Goal: Complete application form

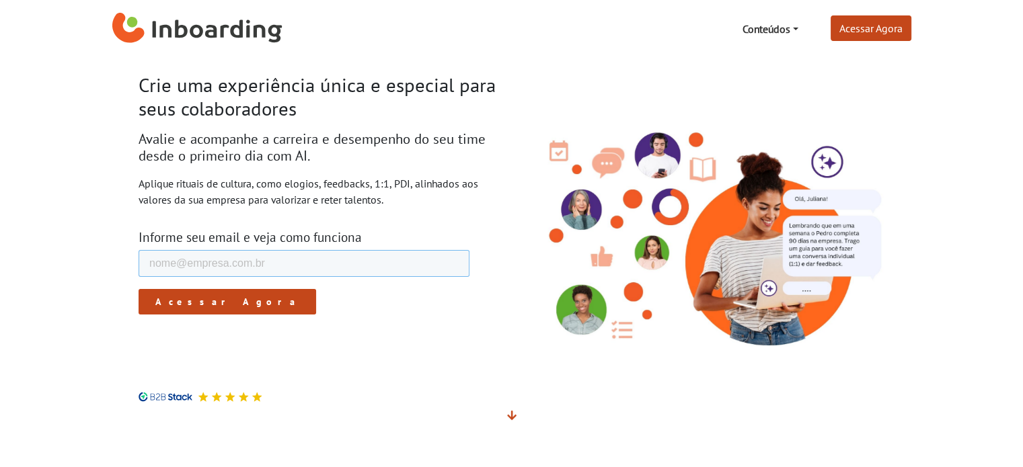
click at [227, 268] on input "E-mail de trabalho *" at bounding box center [303, 263] width 331 height 27
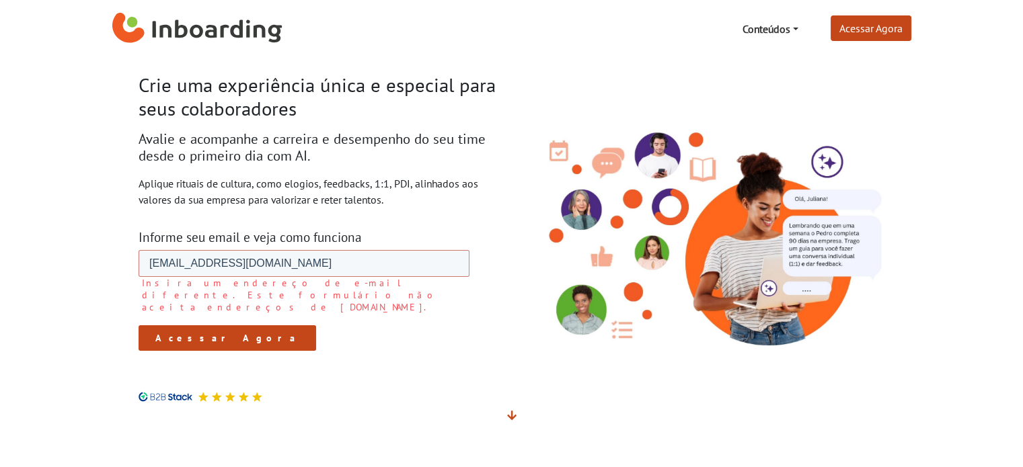
click at [178, 300] on form "E-mail de trabalho * [EMAIL_ADDRESS][DOMAIN_NAME] Insira um endereço de e-mail …" at bounding box center [303, 300] width 331 height 101
click at [297, 263] on input "[EMAIL_ADDRESS][DOMAIN_NAME]" at bounding box center [303, 263] width 331 height 27
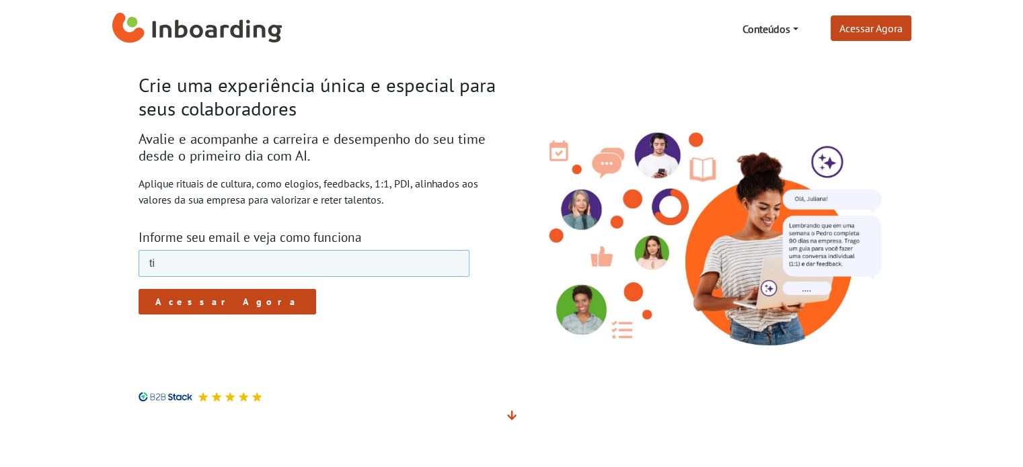
type input "t"
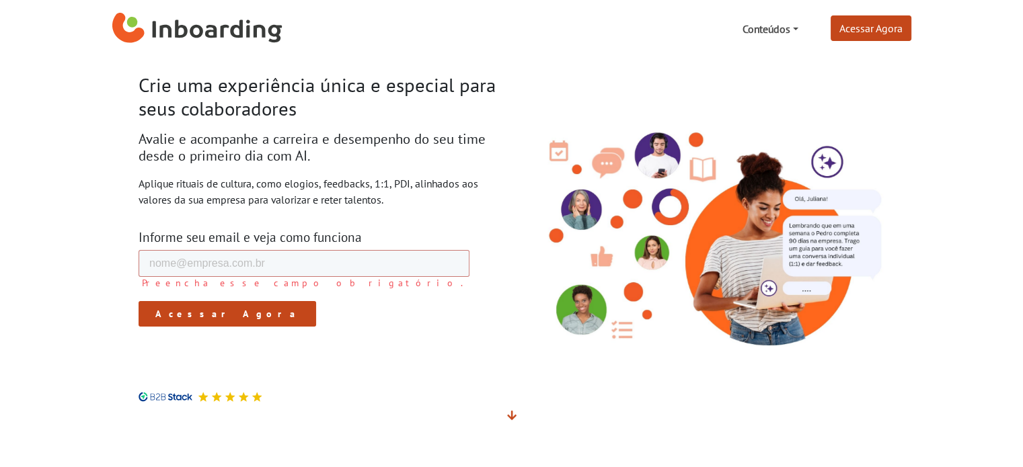
click at [793, 25] on link "Conteúdos" at bounding box center [769, 28] width 67 height 27
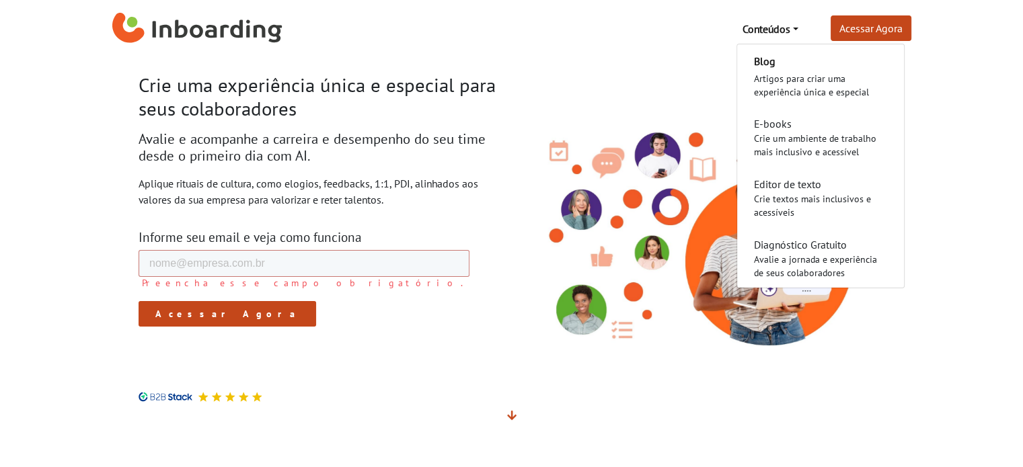
click at [491, 333] on div at bounding box center [319, 313] width 363 height 126
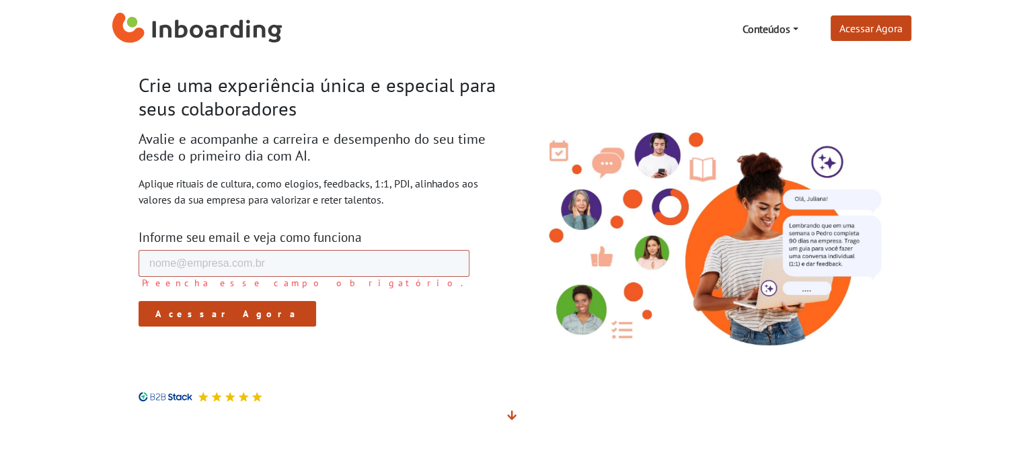
click at [282, 271] on input "E-mail de trabalho *" at bounding box center [303, 263] width 331 height 27
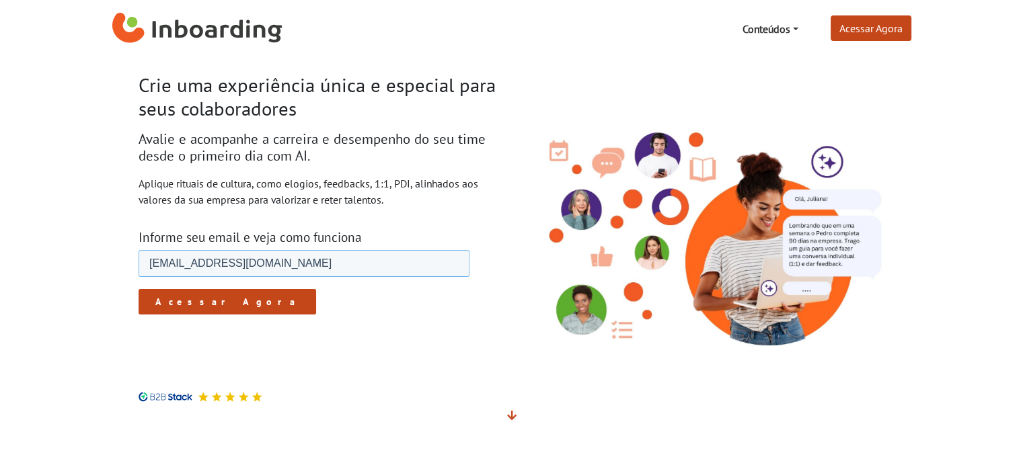
type input "[EMAIL_ADDRESS][DOMAIN_NAME]"
click at [167, 305] on input "Acessar Agora" at bounding box center [226, 302] width 177 height 26
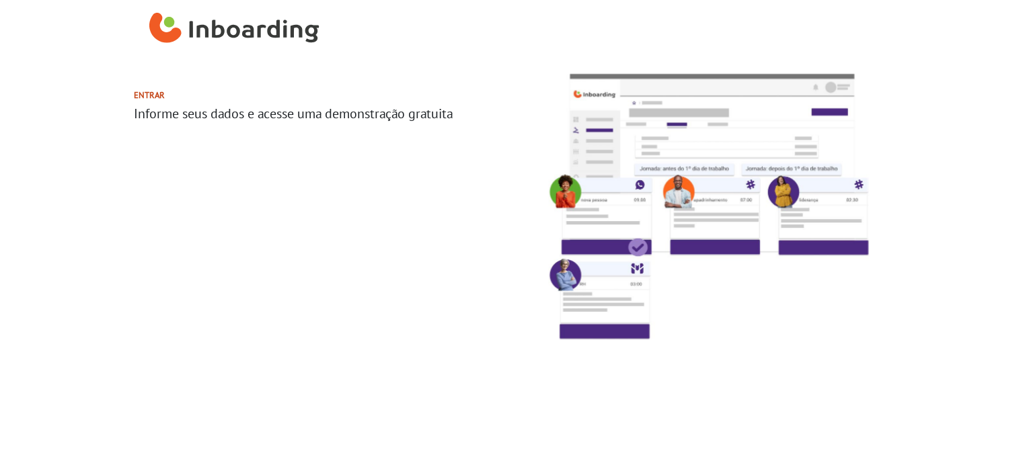
select select "BR"
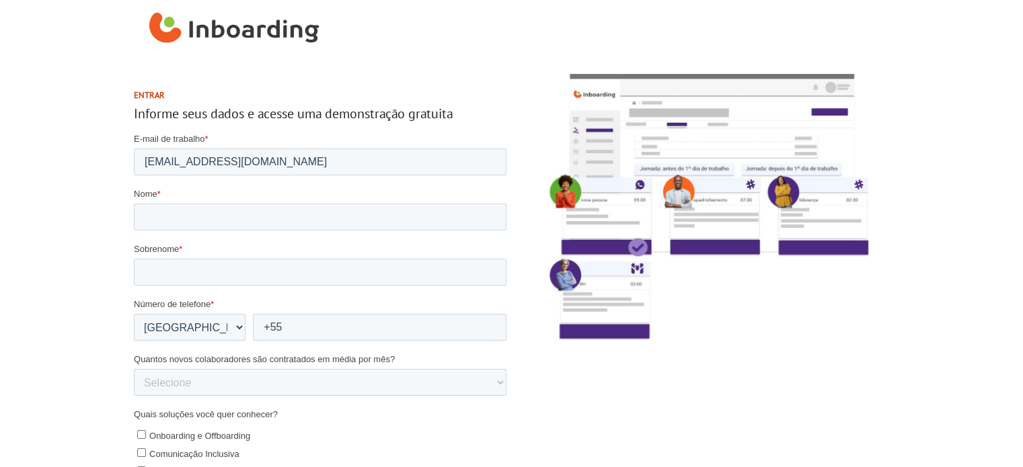
click at [173, 231] on form "E-mail de trabalho * tiago.kamiya@abcvida.org.br Nome * Sobrenome * Número de t…" at bounding box center [319, 408] width 372 height 553
click at [174, 220] on input "Nome *" at bounding box center [319, 217] width 372 height 27
type input "Tiago"
drag, startPoint x: 179, startPoint y: 280, endPoint x: 179, endPoint y: 272, distance: 8.8
click at [179, 272] on input "Sobrenome *" at bounding box center [319, 272] width 372 height 27
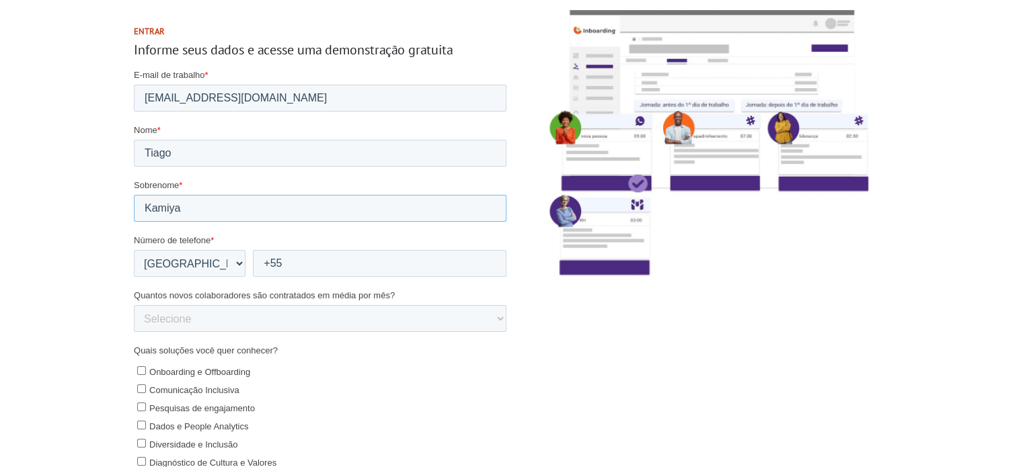
scroll to position [67, 0]
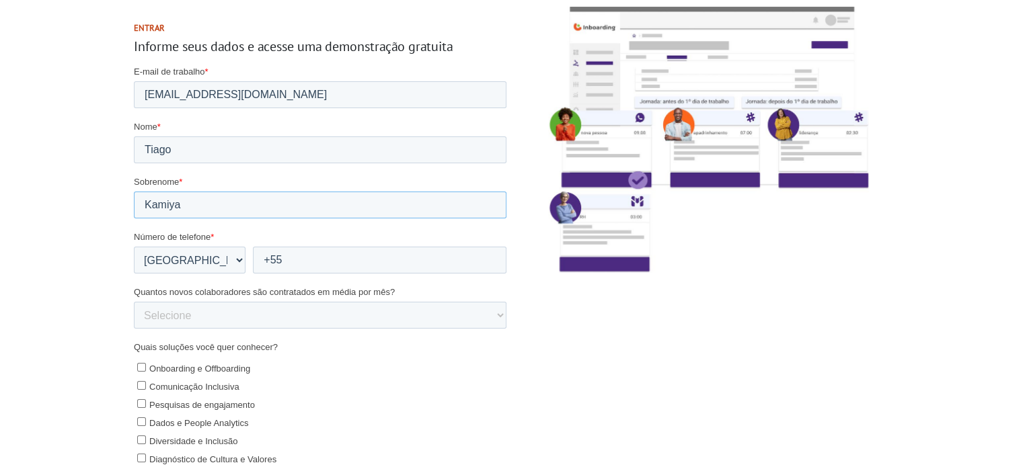
type input "Kamiya"
click at [308, 270] on input "+55" at bounding box center [378, 260] width 253 height 27
type input "+55 41991489521"
click at [298, 319] on select "Selecione 0-5 5-10 10-50 50-100 100+" at bounding box center [319, 315] width 372 height 27
select select "0-5"
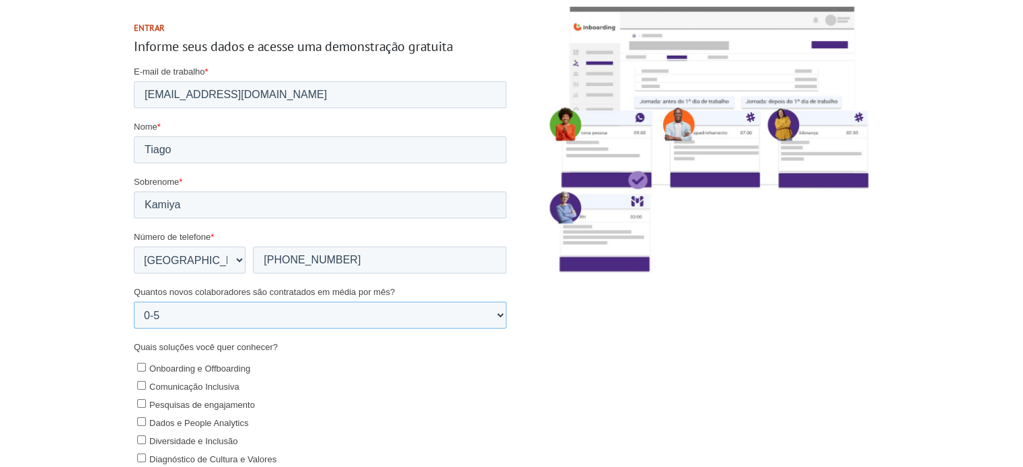
click at [133, 302] on select "Selecione 0-5 5-10 10-50 50-100 100+" at bounding box center [319, 315] width 372 height 27
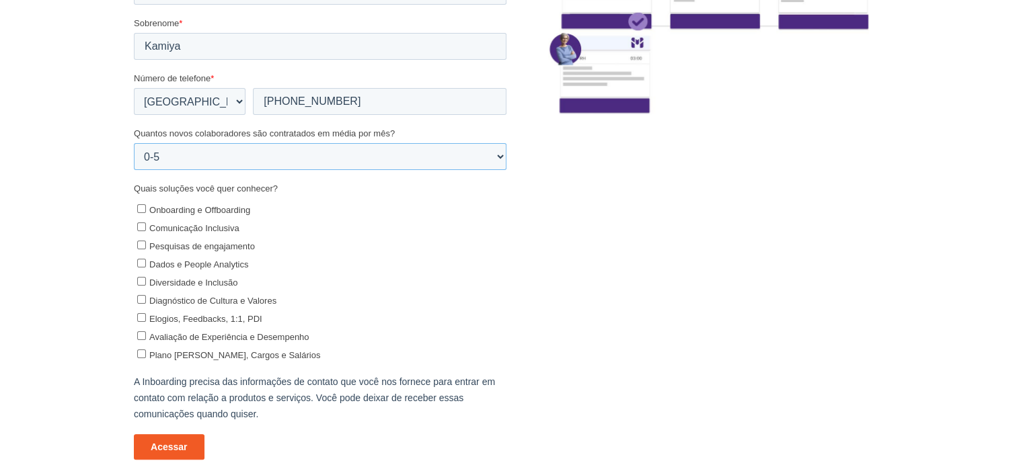
scroll to position [269, 0]
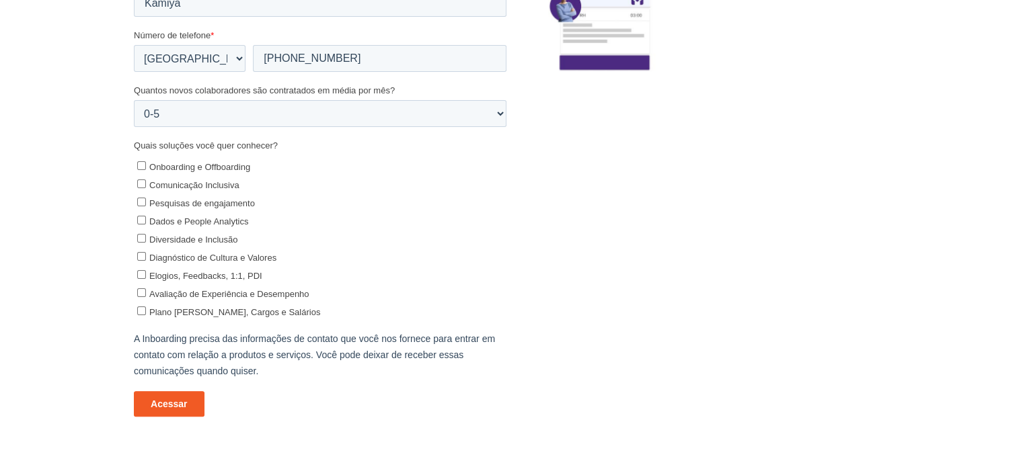
click at [141, 289] on input "Avaliação de Experiência e Desempenho" at bounding box center [140, 293] width 9 height 9
checkbox input "true"
click at [170, 397] on input "Acessar" at bounding box center [168, 405] width 71 height 26
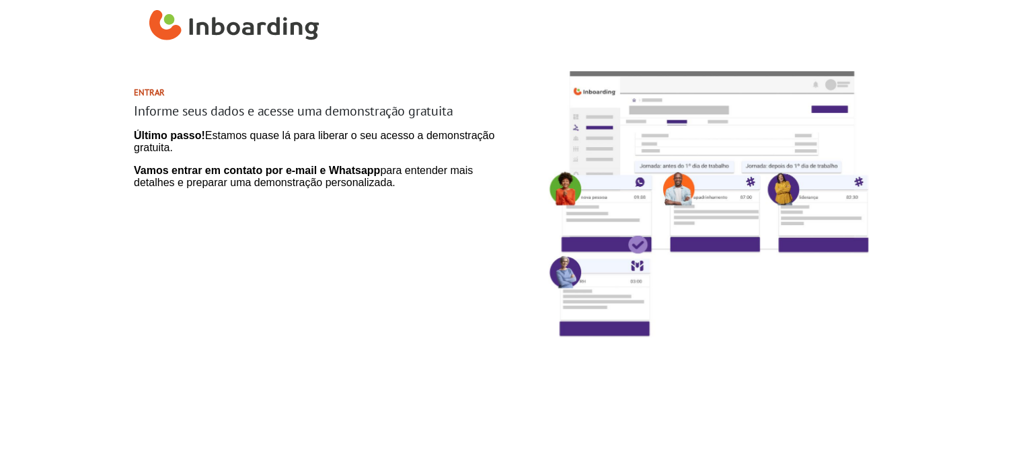
scroll to position [0, 0]
